Goal: Contribute content

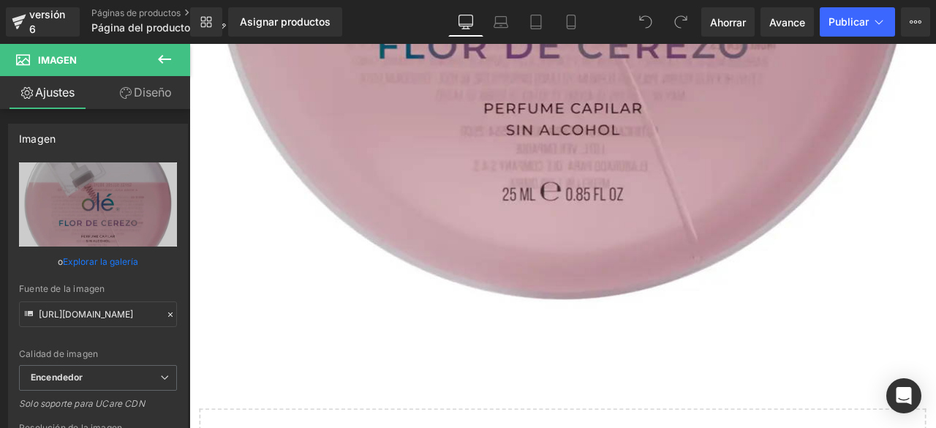
scroll to position [511, 0]
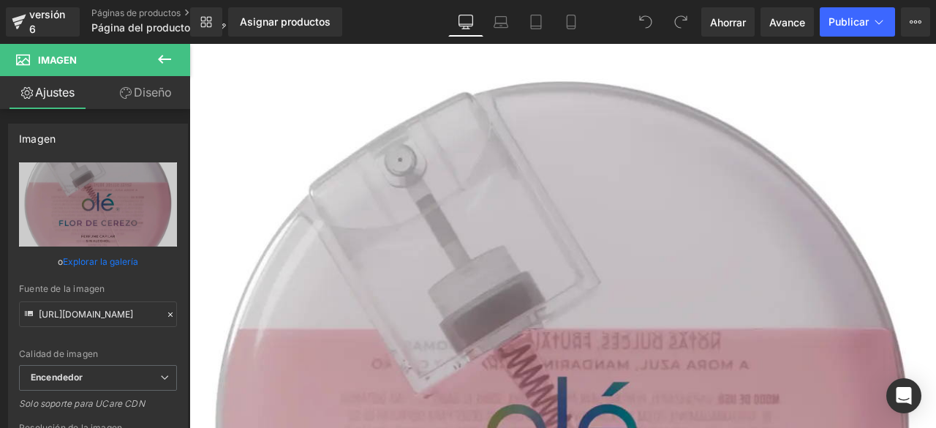
scroll to position [677, 0]
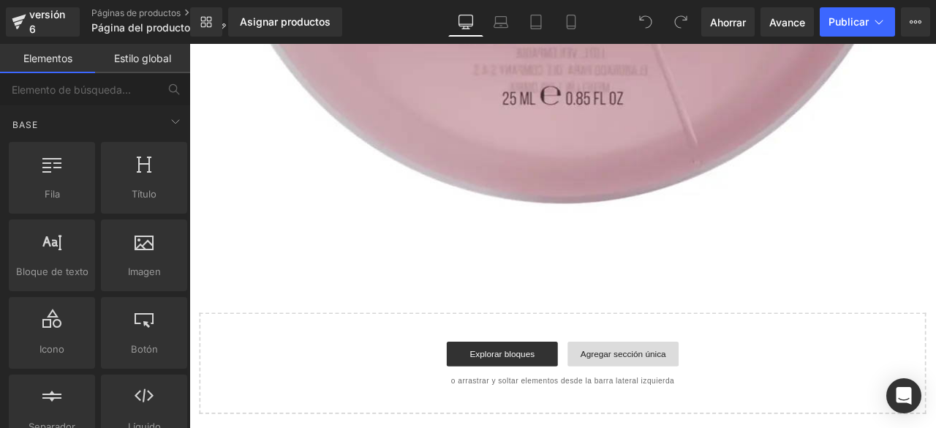
click at [647, 413] on link "Agregar sección única" at bounding box center [704, 410] width 132 height 29
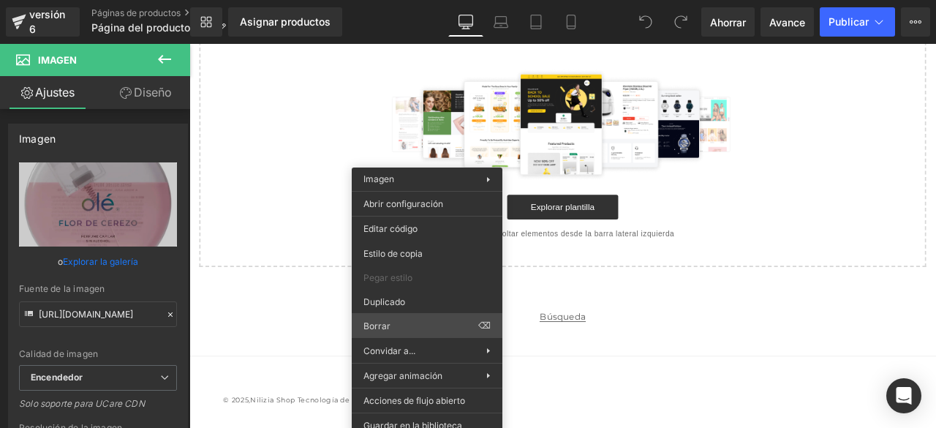
scroll to position [145, 0]
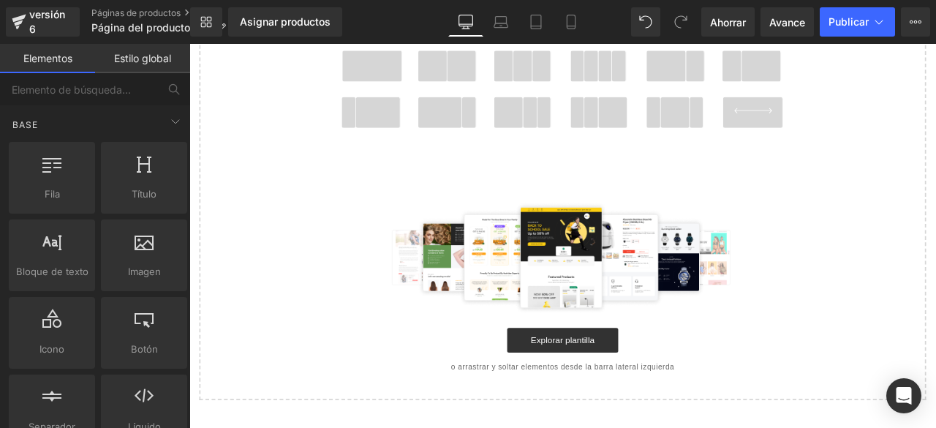
drag, startPoint x: 621, startPoint y: 358, endPoint x: 435, endPoint y: 364, distance: 185.9
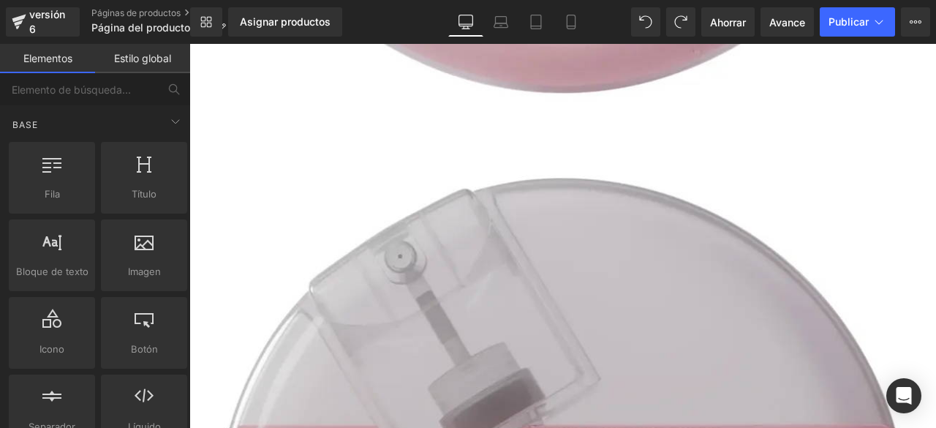
scroll to position [852, 0]
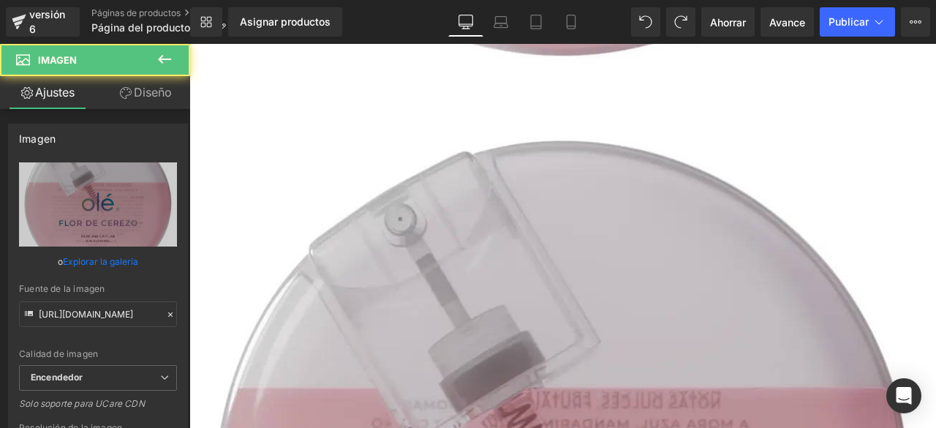
scroll to position [454, 0]
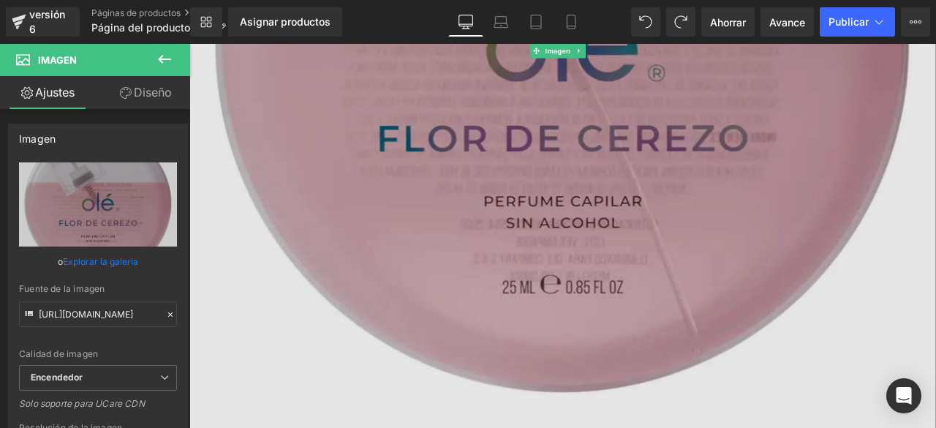
click at [576, 119] on img at bounding box center [631, 51] width 885 height 922
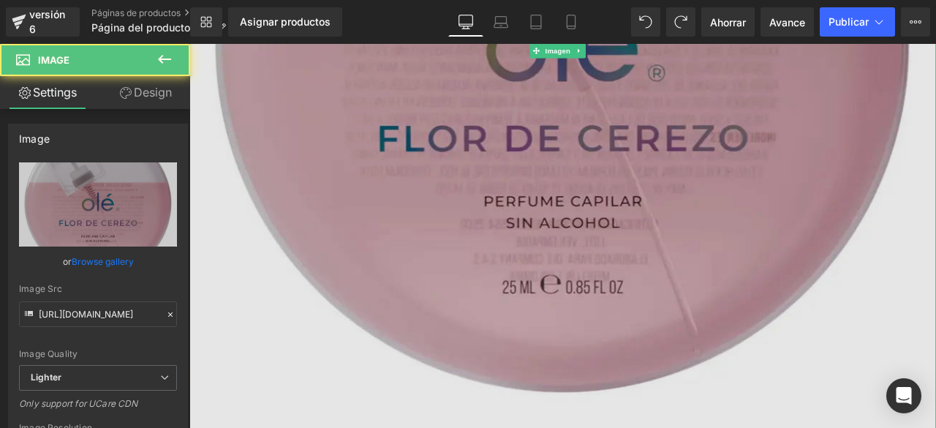
click at [658, 270] on img at bounding box center [631, 51] width 885 height 922
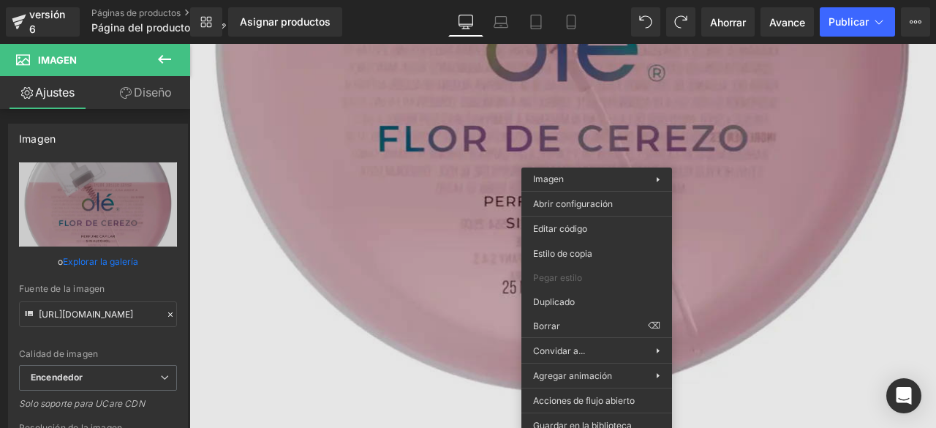
click at [463, 249] on img at bounding box center [631, 51] width 885 height 922
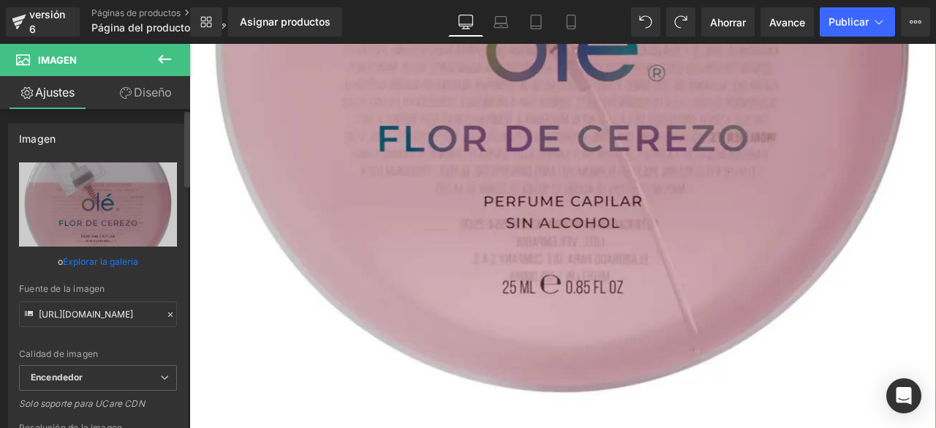
click at [127, 263] on font "Explorar la galería" at bounding box center [100, 261] width 75 height 11
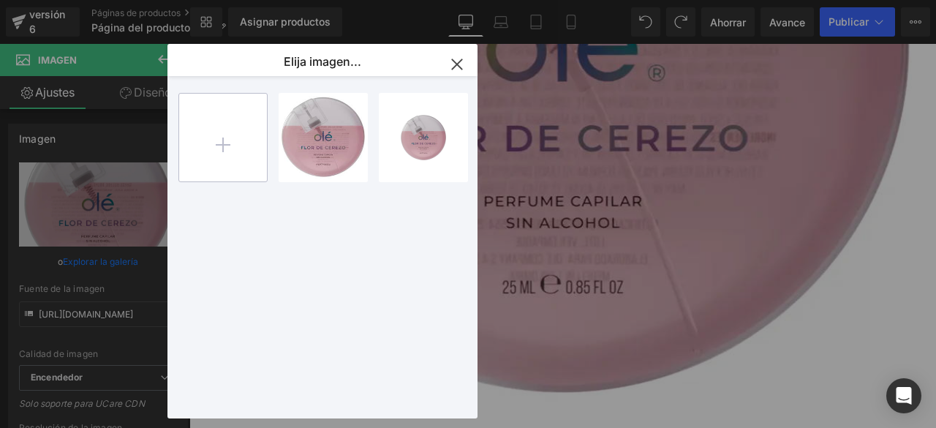
click at [224, 155] on input "file" at bounding box center [223, 138] width 88 height 88
type input "C:\fakepath\olé 1. (1).jpg"
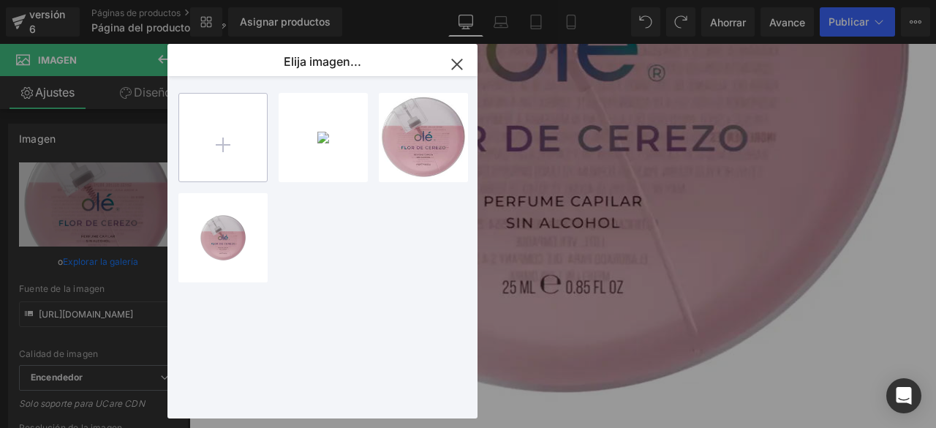
click at [260, 156] on input "file" at bounding box center [223, 138] width 88 height 88
type input "C:\fakepath\olé 1..jpg"
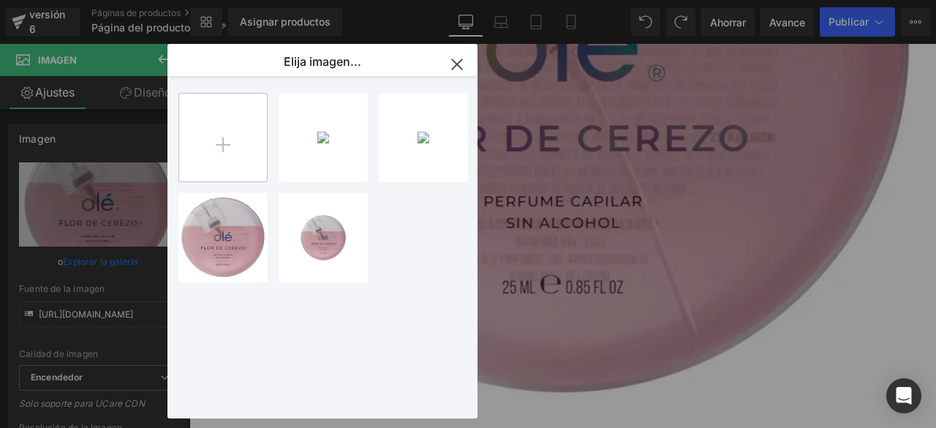
click at [233, 140] on input "file" at bounding box center [223, 138] width 88 height 88
type input "C:\fakepath\olé 1.avif"
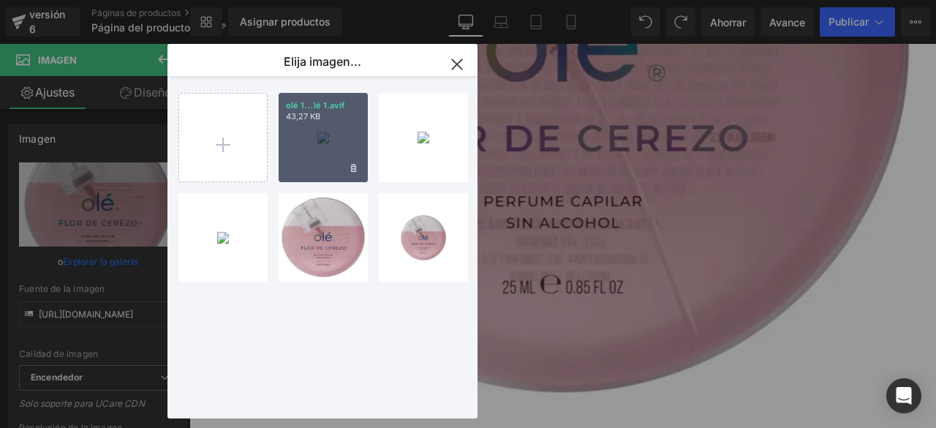
click at [301, 146] on div "olé 1...lé 1.avif 43,27 KB" at bounding box center [323, 137] width 89 height 89
type input "[URL][DOMAIN_NAME]"
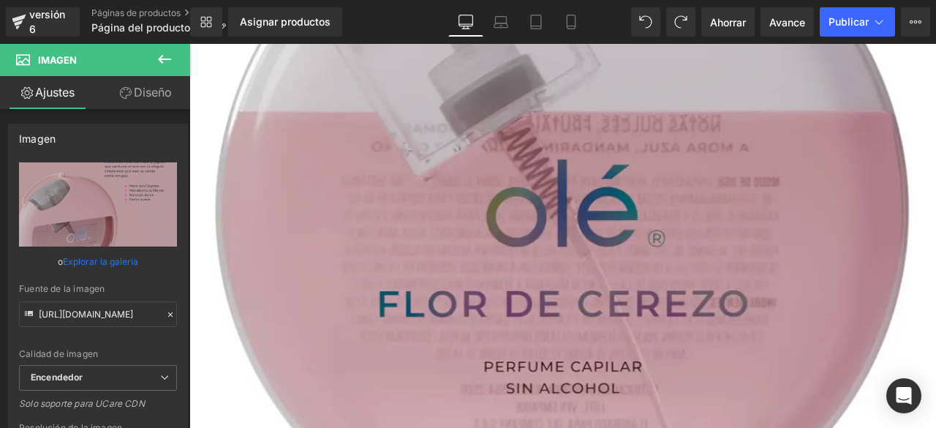
scroll to position [0, 0]
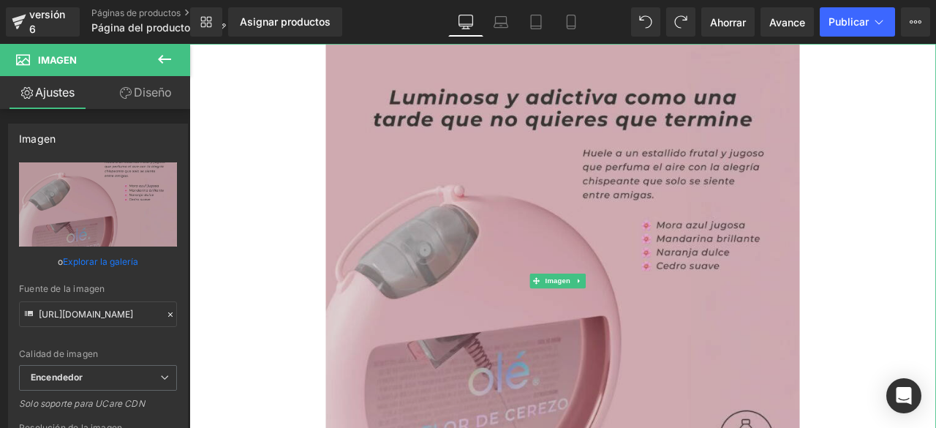
click at [772, 222] on img at bounding box center [632, 325] width 562 height 562
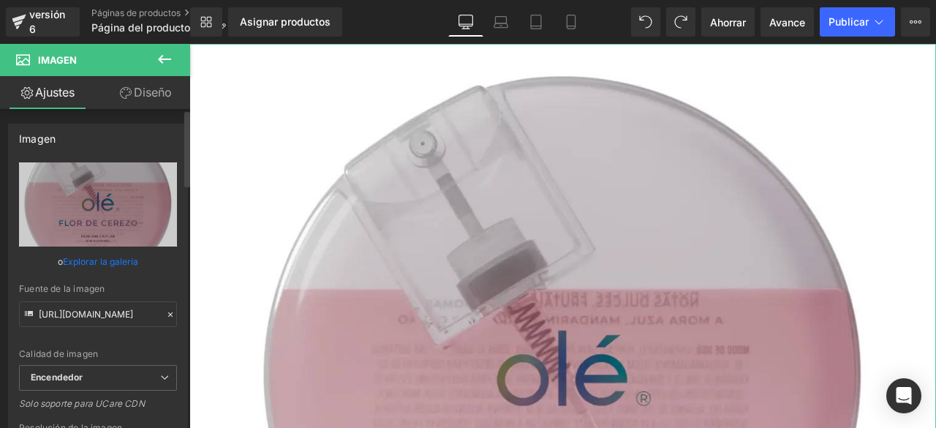
click at [108, 262] on font "Explorar la galería" at bounding box center [100, 261] width 75 height 11
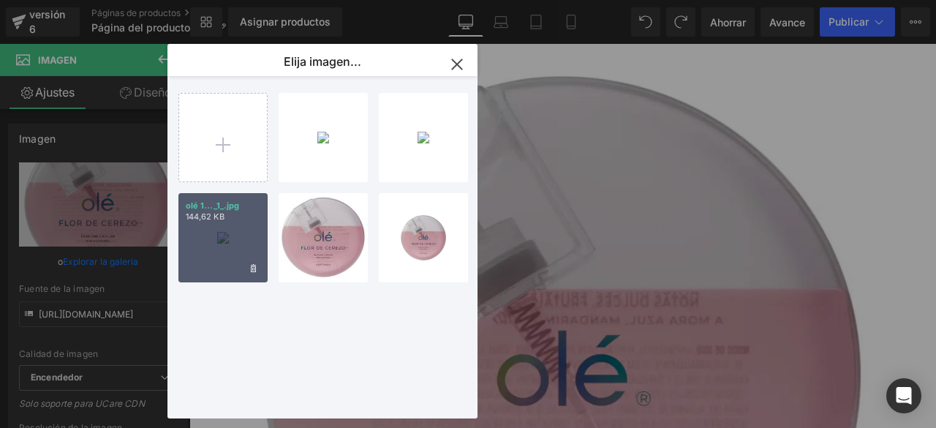
click at [234, 227] on div "olé 1..._1_.jpg 144,62 KB" at bounding box center [222, 237] width 89 height 89
type input "[URL][DOMAIN_NAME]"
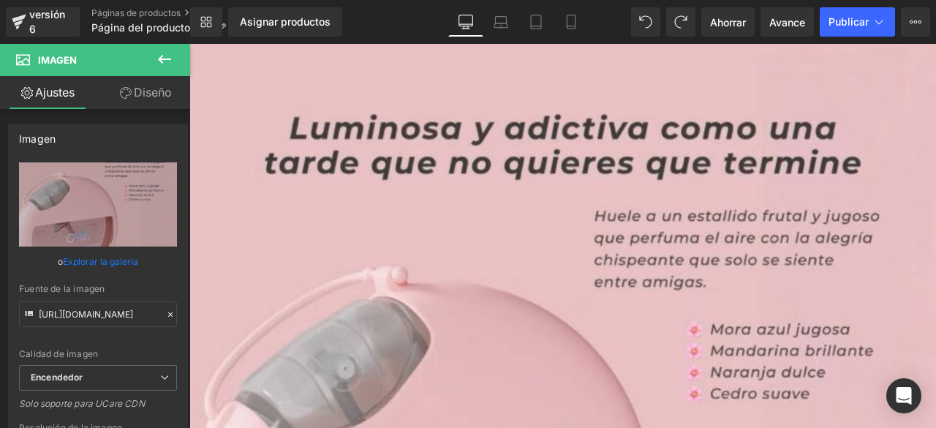
scroll to position [1036, 0]
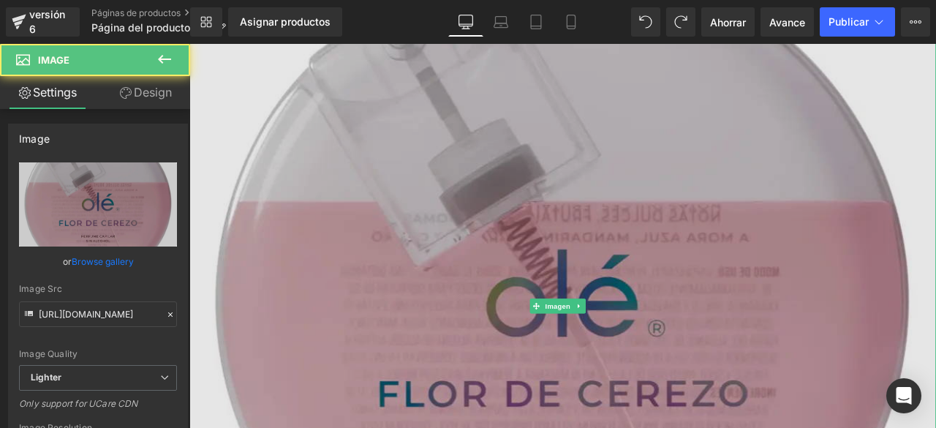
click at [685, 265] on img at bounding box center [631, 354] width 885 height 922
click at [498, 257] on img at bounding box center [631, 354] width 885 height 922
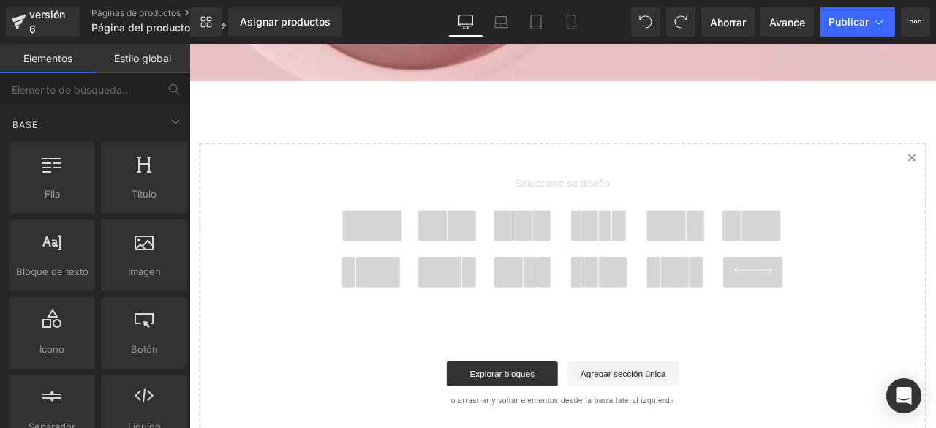
scroll to position [443, 0]
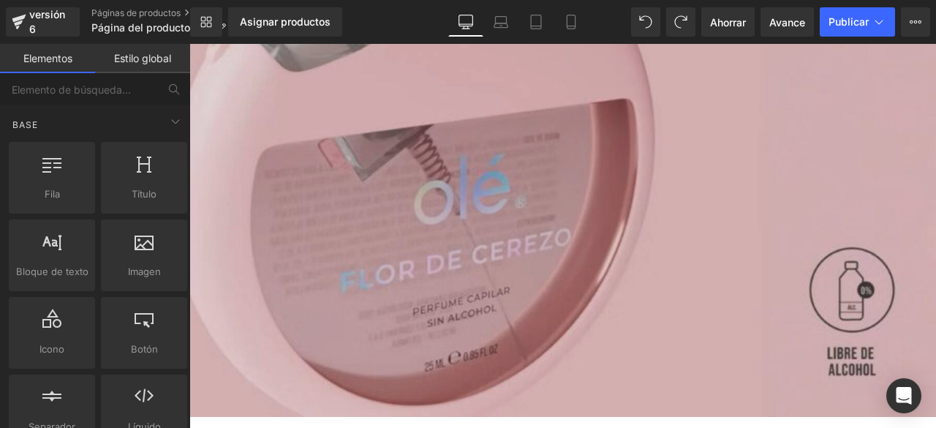
click at [536, 159] on img at bounding box center [631, 43] width 885 height 885
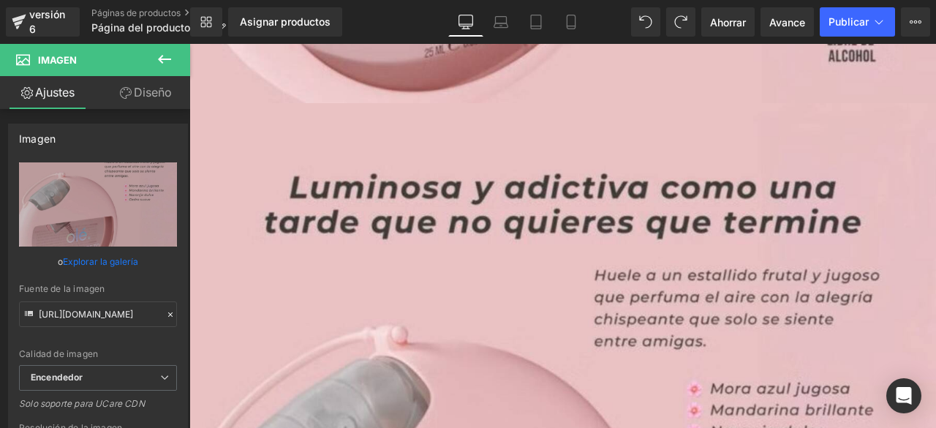
scroll to position [417, 0]
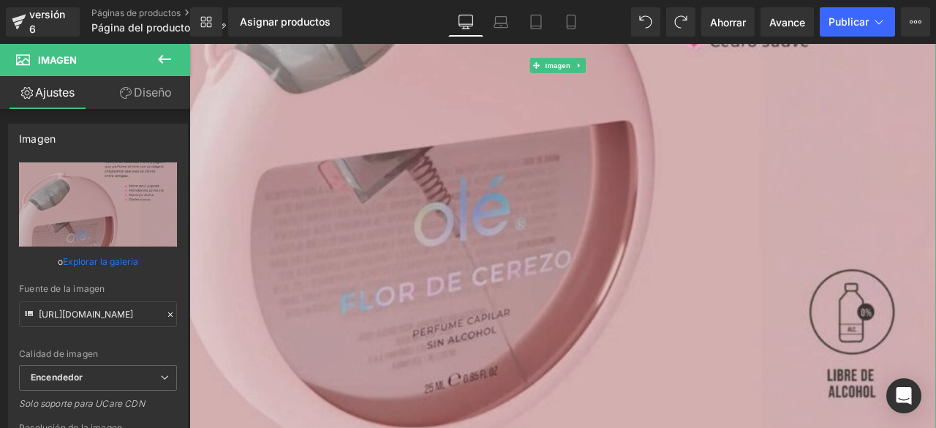
click at [503, 182] on img at bounding box center [631, 69] width 885 height 885
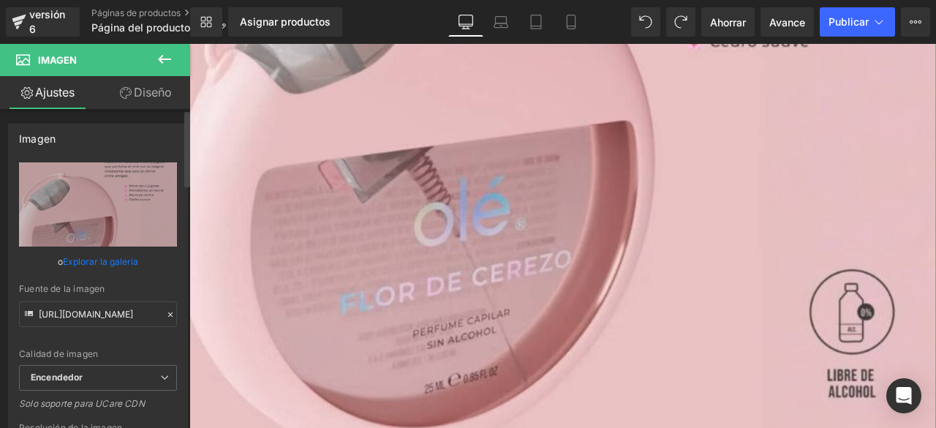
click at [97, 263] on font "Explorar la galería" at bounding box center [100, 261] width 75 height 11
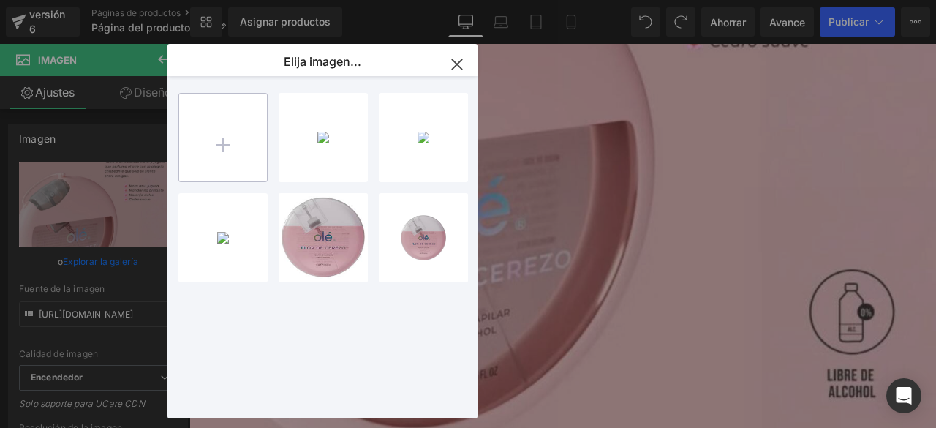
click at [209, 143] on input "file" at bounding box center [223, 138] width 88 height 88
type input "C:\fakepath\[PERSON_NAME]...PNG"
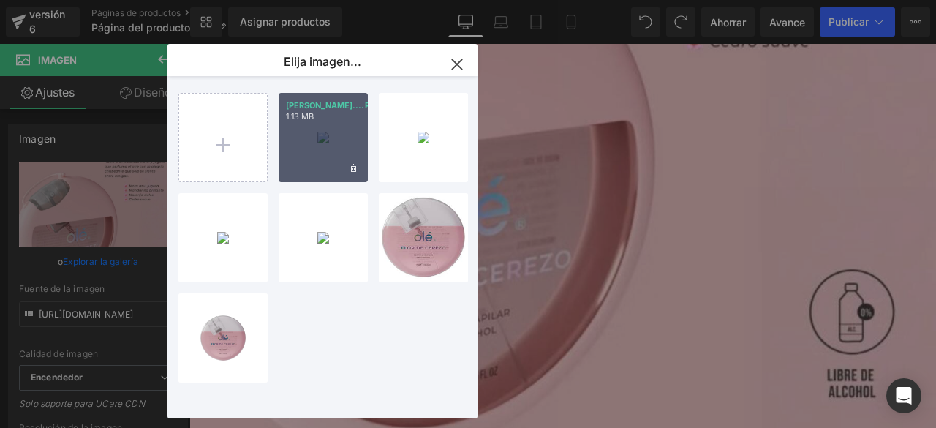
click at [340, 132] on div "[PERSON_NAME]....PNG 1.13 MB" at bounding box center [323, 137] width 89 height 89
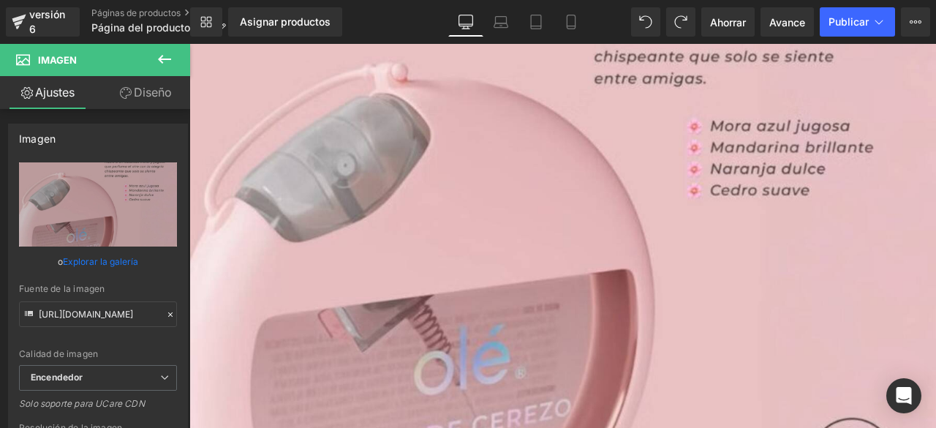
scroll to position [231, 0]
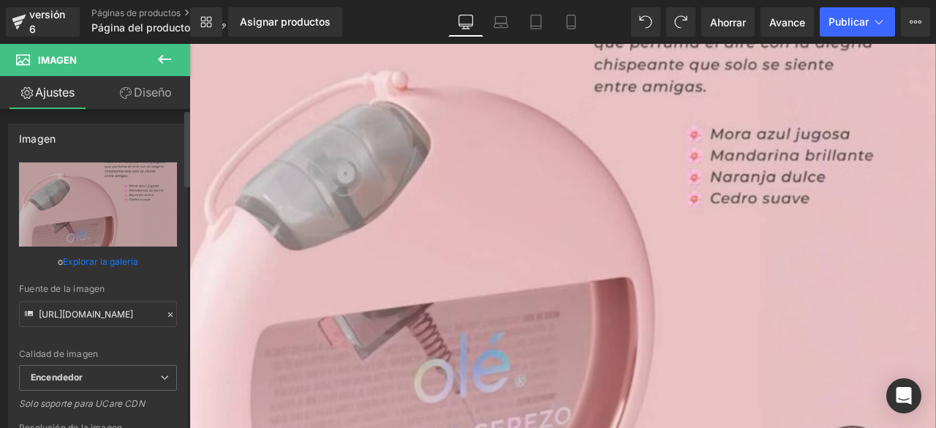
click at [101, 261] on font "Explorar la galería" at bounding box center [100, 261] width 75 height 11
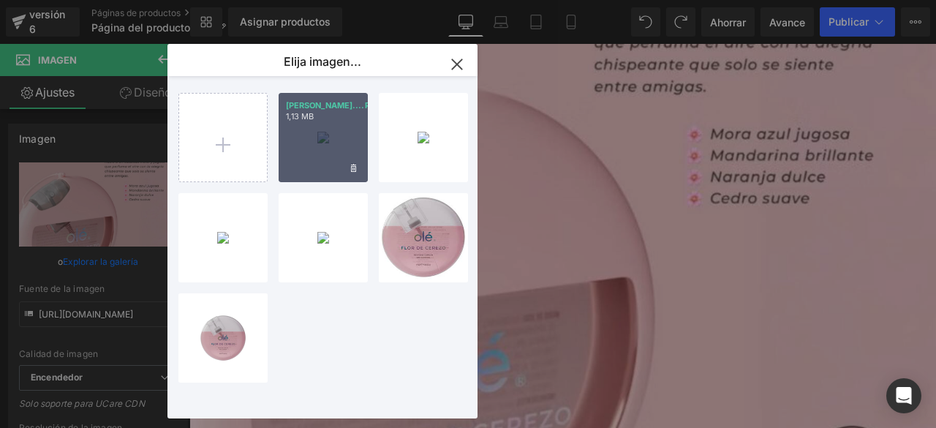
click at [291, 137] on div "[PERSON_NAME]....PNG 1,13 MB" at bounding box center [323, 137] width 89 height 89
type input "[URL][DOMAIN_NAME]"
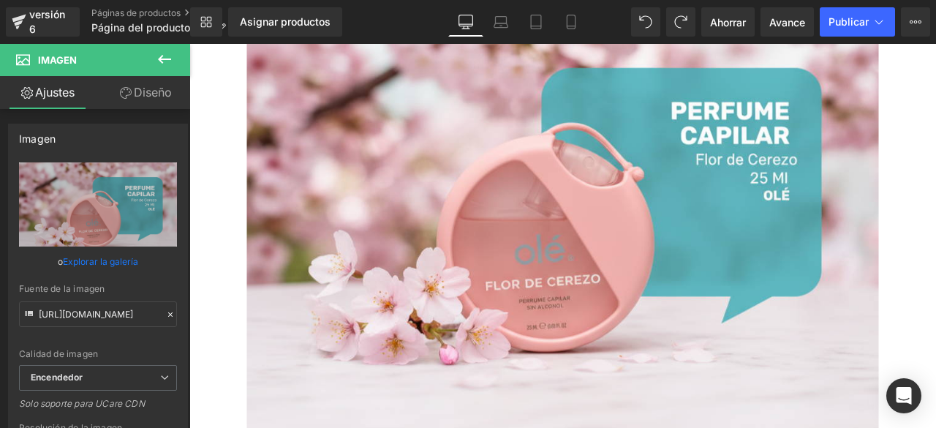
scroll to position [157, 0]
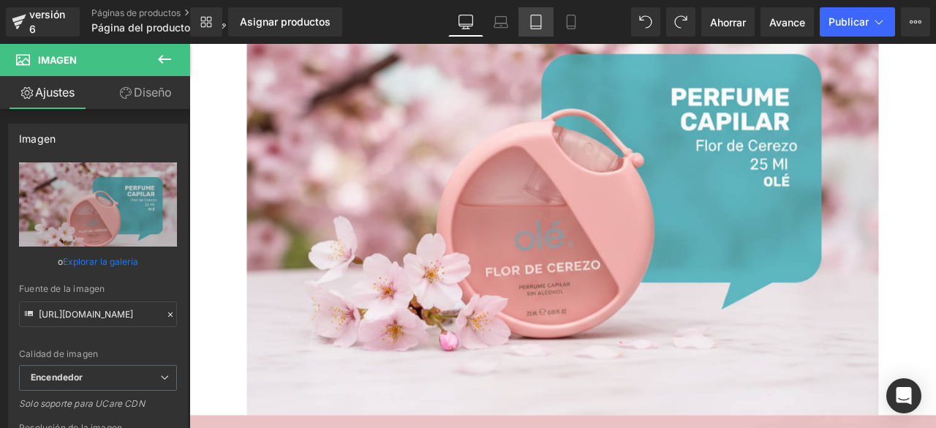
click at [538, 25] on icon at bounding box center [536, 22] width 15 height 15
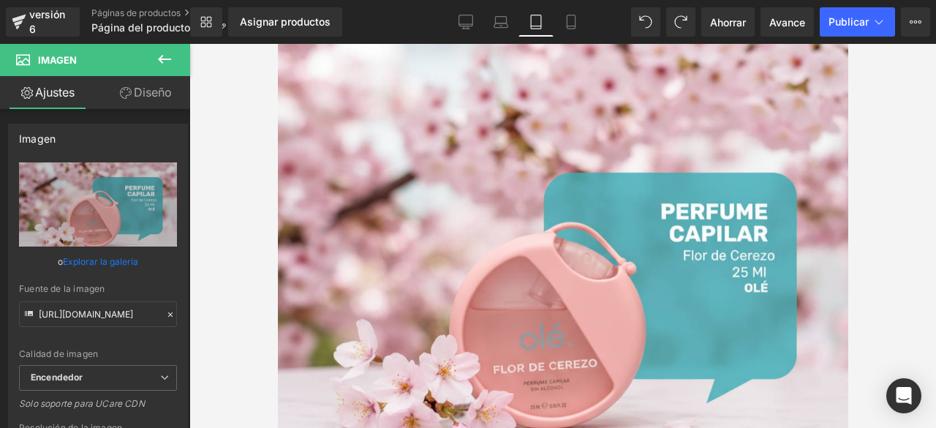
scroll to position [123, 0]
